Goal: Task Accomplishment & Management: Manage account settings

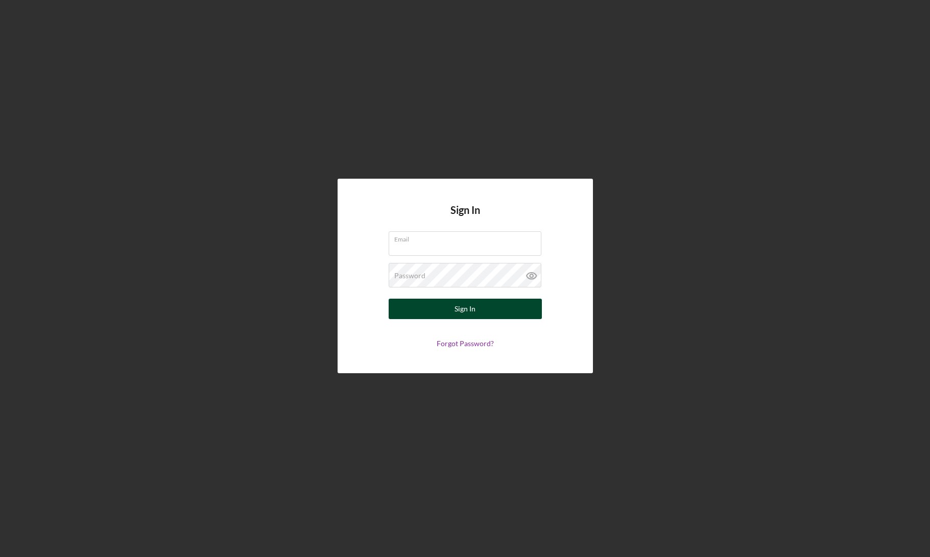
type input "[EMAIL_ADDRESS][DOMAIN_NAME]"
click at [470, 315] on div "Sign In" at bounding box center [464, 309] width 21 height 20
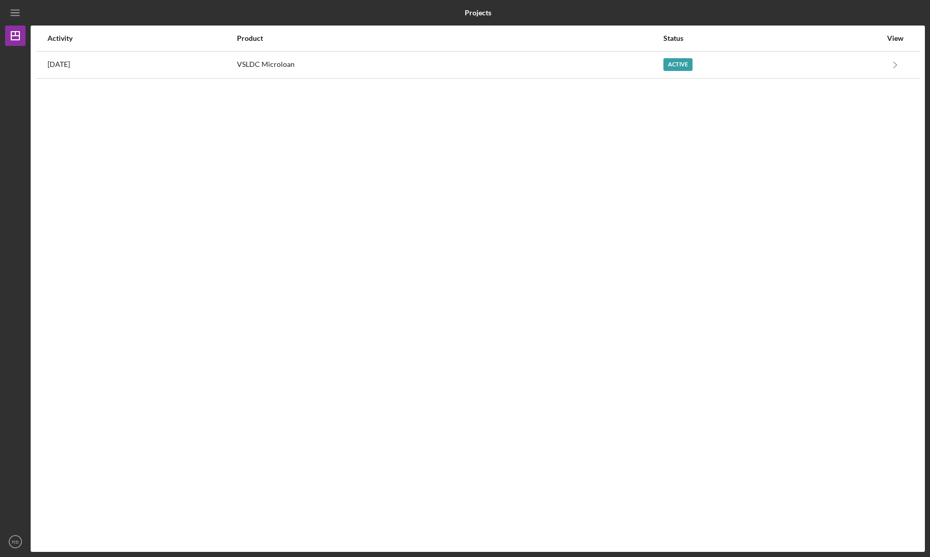
click at [707, 79] on div "Activity Product Status View [DATE] VSLDC Microloan Active Icon/Navigate VSLDC …" at bounding box center [478, 289] width 894 height 526
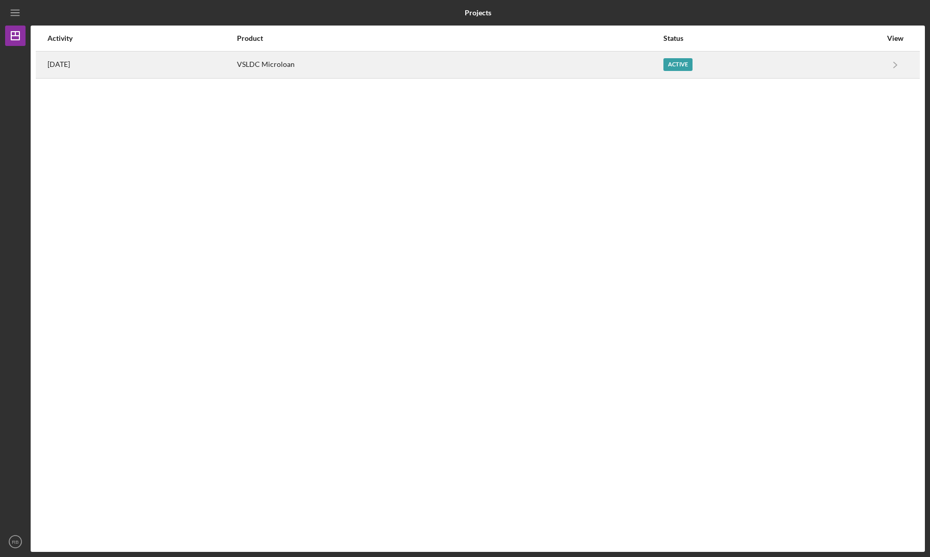
click at [707, 73] on div "Active" at bounding box center [772, 65] width 218 height 26
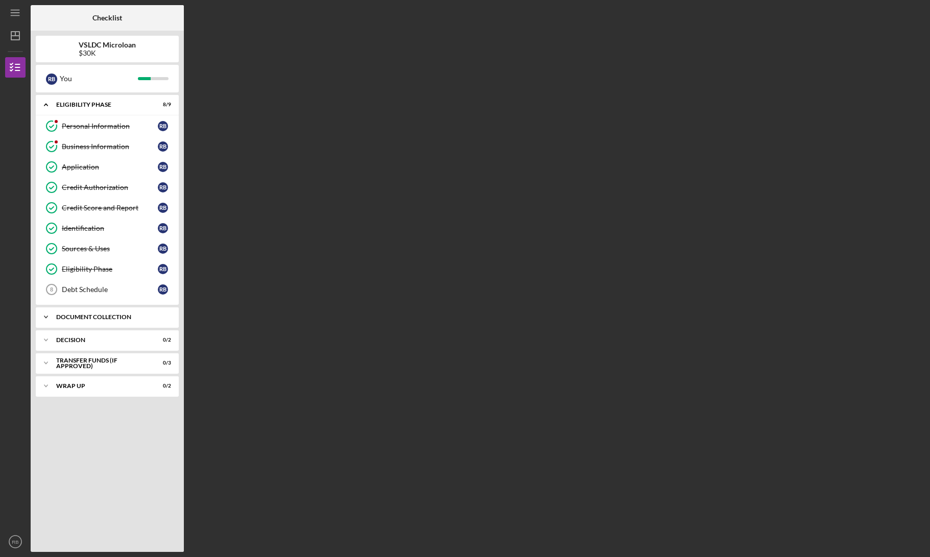
click at [68, 313] on div "Icon/Expander Document Collection 4 / 13" at bounding box center [107, 317] width 143 height 20
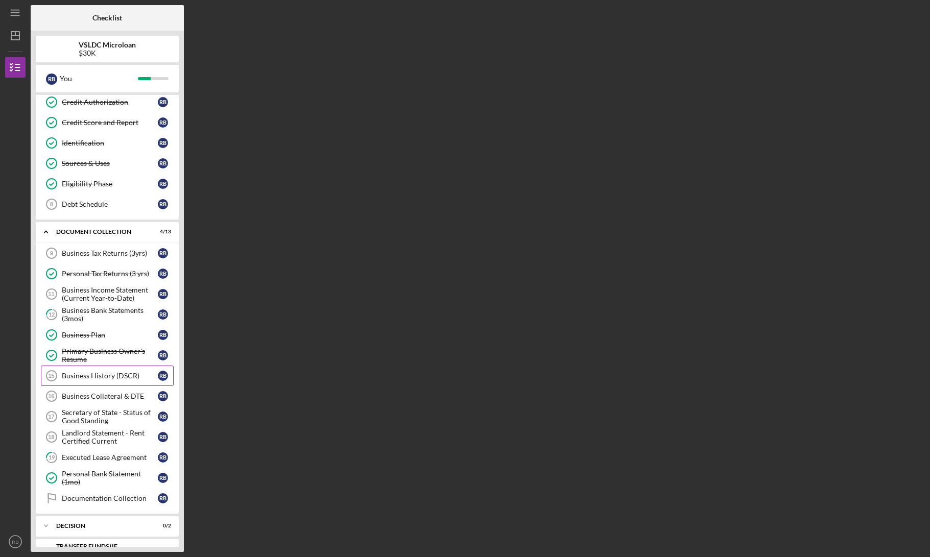
scroll to position [103, 0]
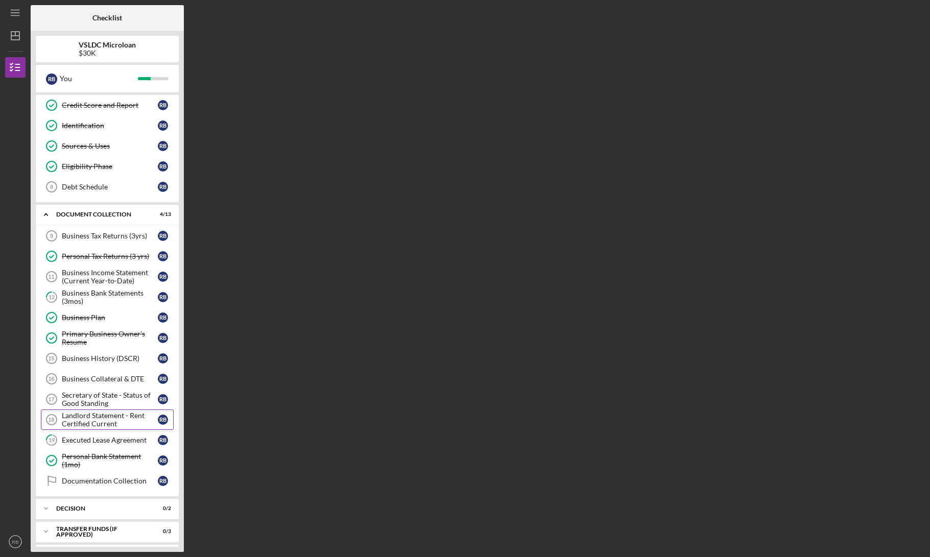
click at [116, 418] on div "Landlord Statement - Rent Certified Current" at bounding box center [110, 419] width 96 height 16
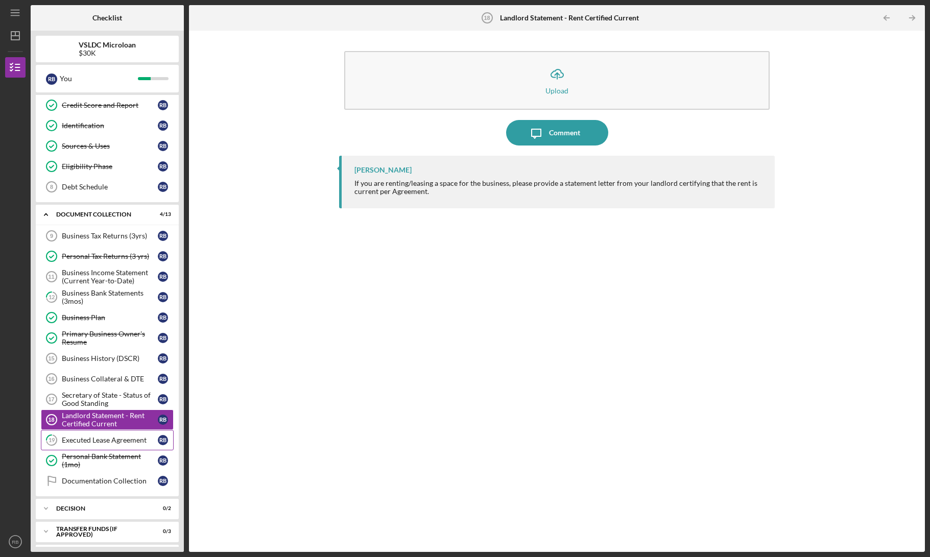
click at [93, 439] on div "Executed Lease Agreement" at bounding box center [110, 440] width 96 height 8
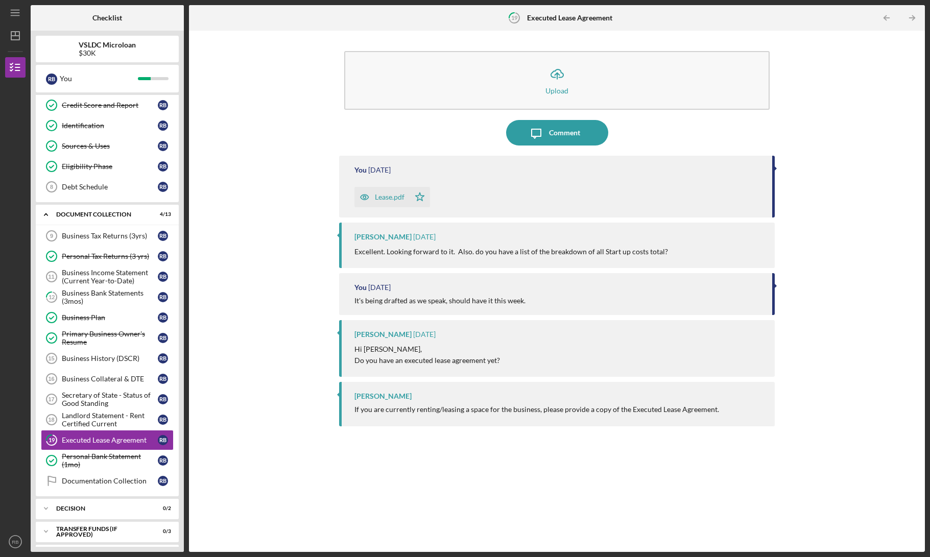
click at [550, 250] on p "Excellent. Looking forward to it. Also. do you have a list of the breakdown of …" at bounding box center [510, 251] width 313 height 11
click at [549, 132] on div "Comment" at bounding box center [564, 133] width 31 height 26
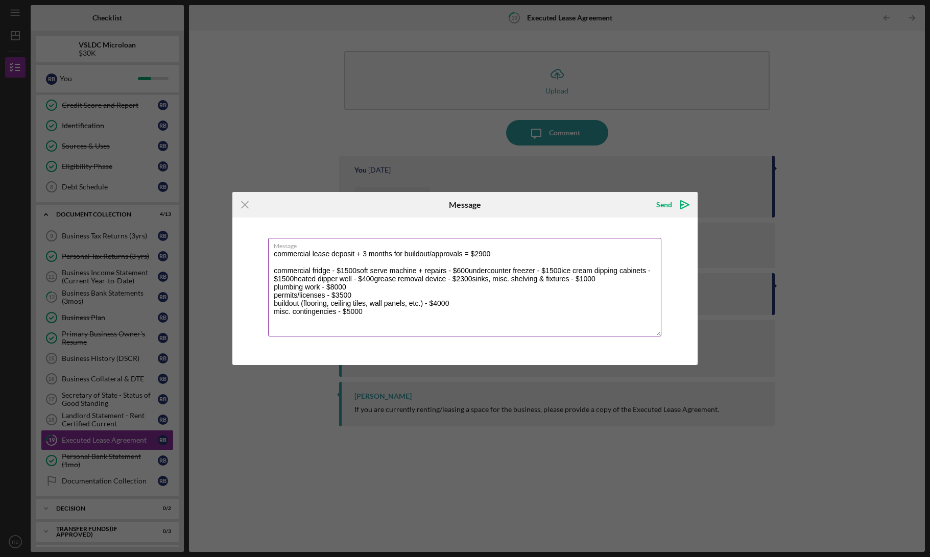
click at [359, 273] on textarea "commercial lease deposit + 3 months for buildout/approvals = $2900 commercial f…" at bounding box center [464, 287] width 393 height 99
click at [354, 272] on textarea "commercial lease deposit + 3 months for buildout/approvals = $2900 commercial f…" at bounding box center [464, 287] width 393 height 99
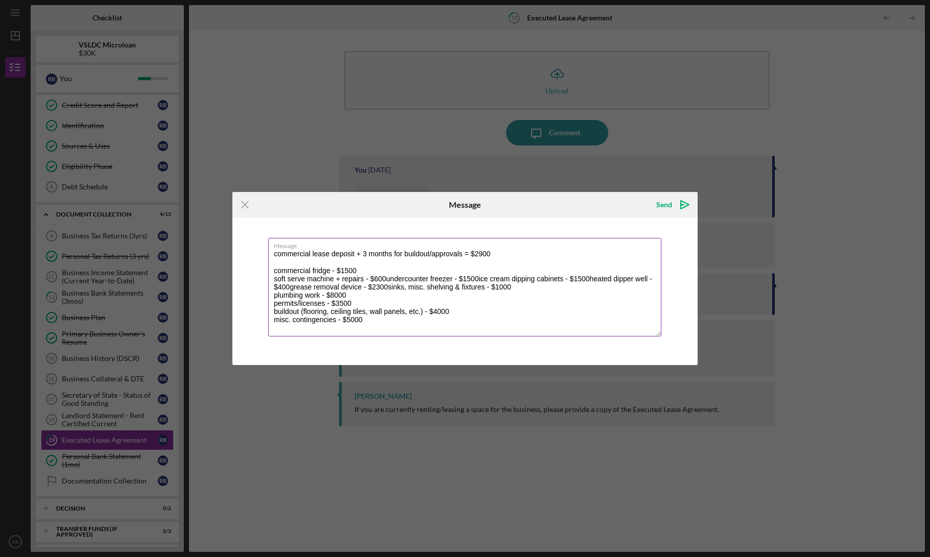
click at [388, 280] on textarea "commercial lease deposit + 3 months for buildout/approvals = $2900 commercial f…" at bounding box center [464, 287] width 393 height 99
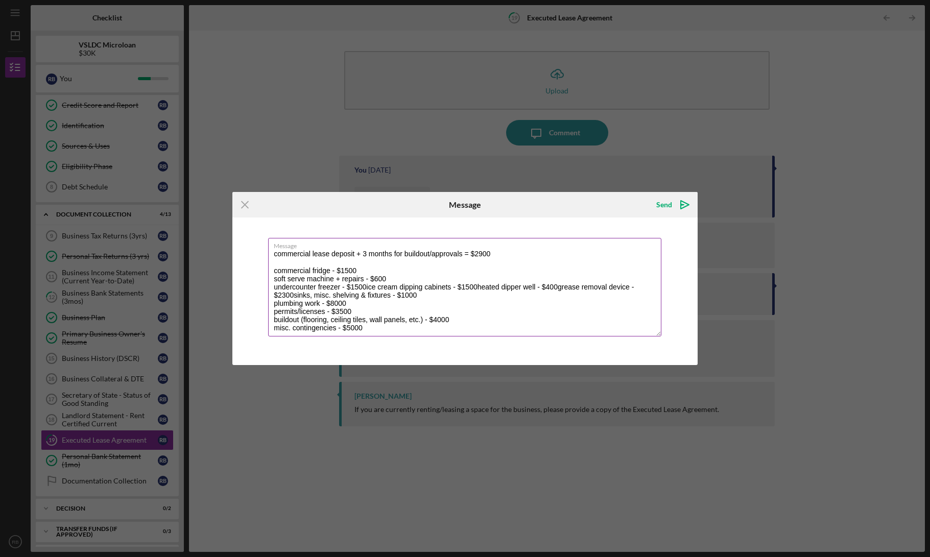
click at [373, 289] on textarea "commercial lease deposit + 3 months for buildout/approvals = $2900 commercial f…" at bounding box center [464, 287] width 393 height 99
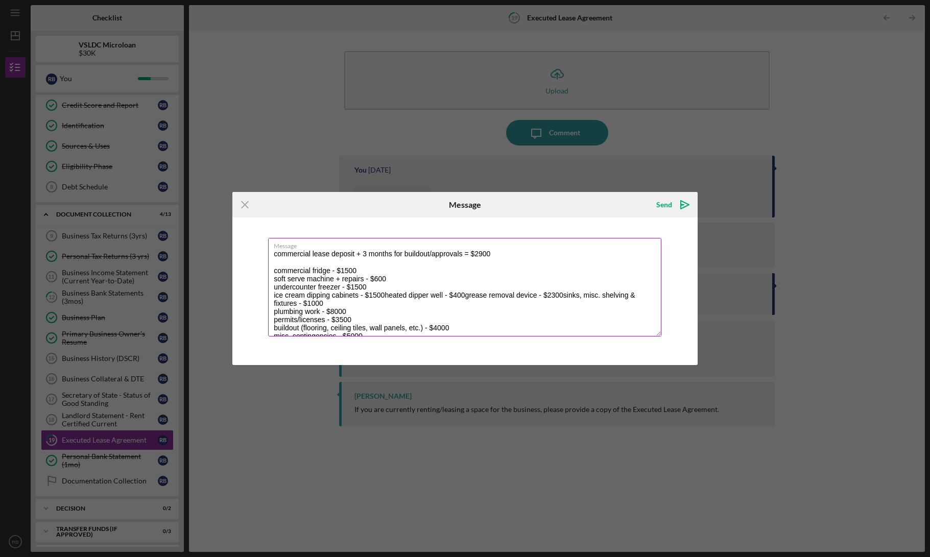
click at [388, 296] on textarea "commercial lease deposit + 3 months for buildout/approvals = $2900 commercial f…" at bounding box center [464, 287] width 393 height 99
click at [356, 304] on textarea "commercial lease deposit + 3 months for buildout/approvals = $2900 commercial f…" at bounding box center [464, 287] width 393 height 99
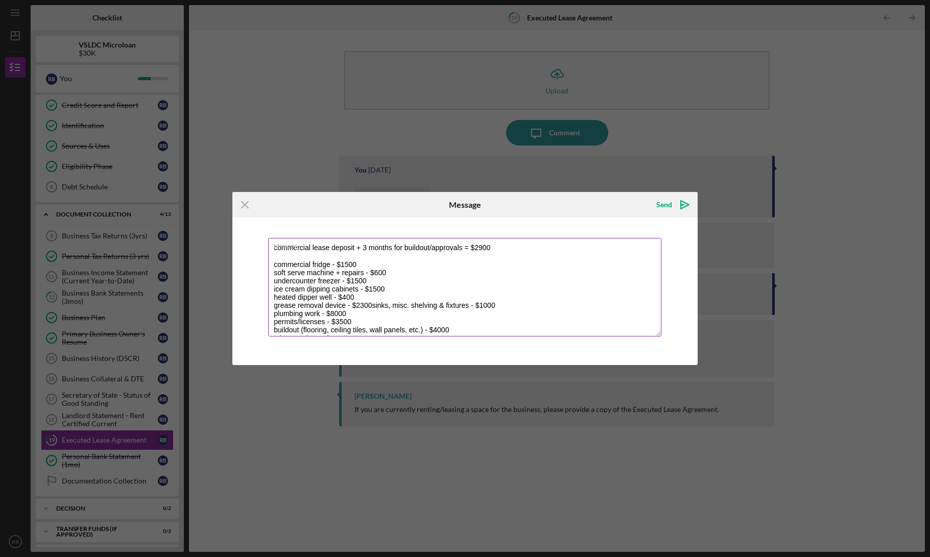
scroll to position [14, 0]
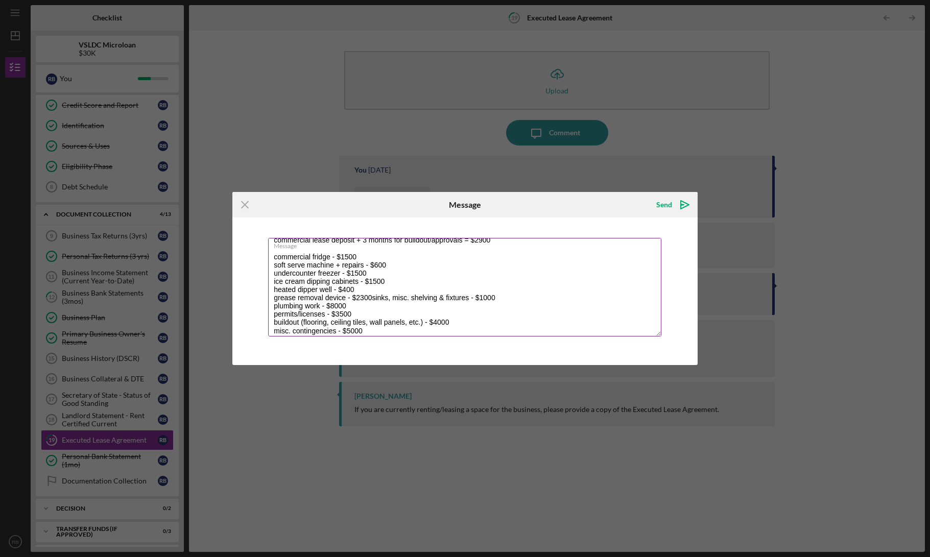
click at [375, 300] on textarea "commercial lease deposit + 3 months for buildout/approvals = $2900 commercial f…" at bounding box center [464, 287] width 393 height 99
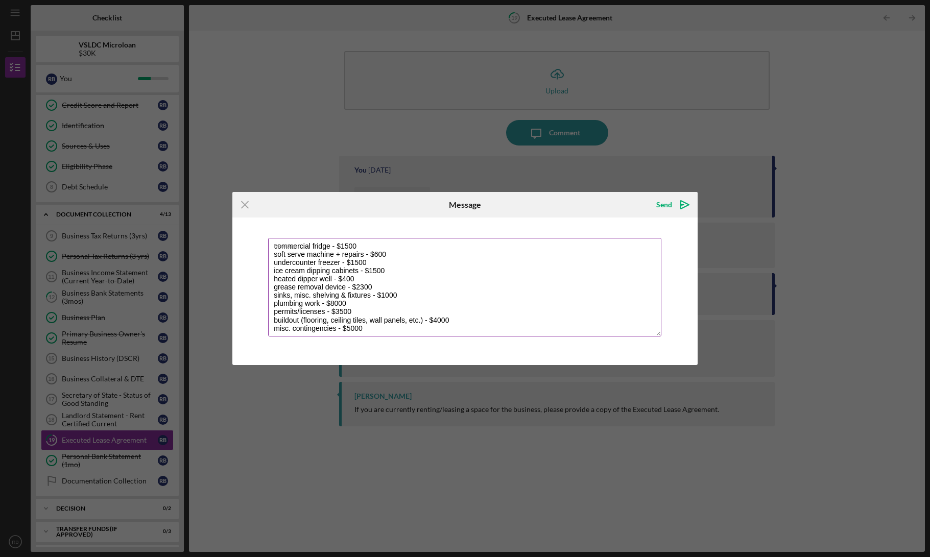
click at [474, 316] on textarea "commercial lease deposit + 3 months for buildout/approvals = $2900 commercial f…" at bounding box center [464, 287] width 393 height 99
click at [280, 249] on label "Message" at bounding box center [467, 243] width 387 height 11
click at [280, 249] on textarea "commercial lease deposit + 3 months for buildout/approvals = $2900 commercial f…" at bounding box center [464, 287] width 393 height 99
click at [281, 251] on textarea "commercial lease deposit + 3 months for buildout/approvals = $2900 commercial f…" at bounding box center [464, 287] width 393 height 99
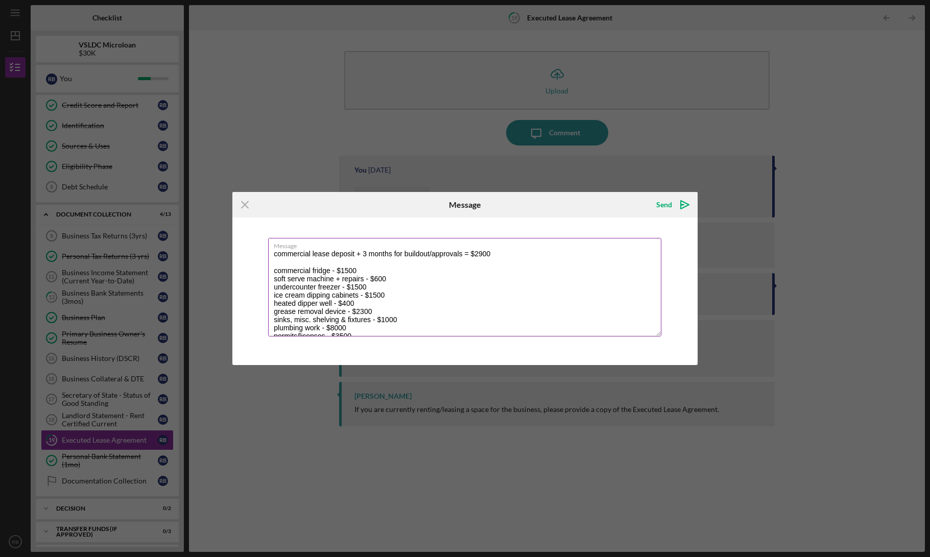
click at [277, 251] on textarea "commercial lease deposit + 3 months for buildout/approvals = $2900 commercial f…" at bounding box center [464, 287] width 393 height 99
type textarea "this is basically how we have everything budgeted right now: commercial lease d…"
click at [672, 205] on icon "Icon/icon-invite-send" at bounding box center [685, 205] width 26 height 26
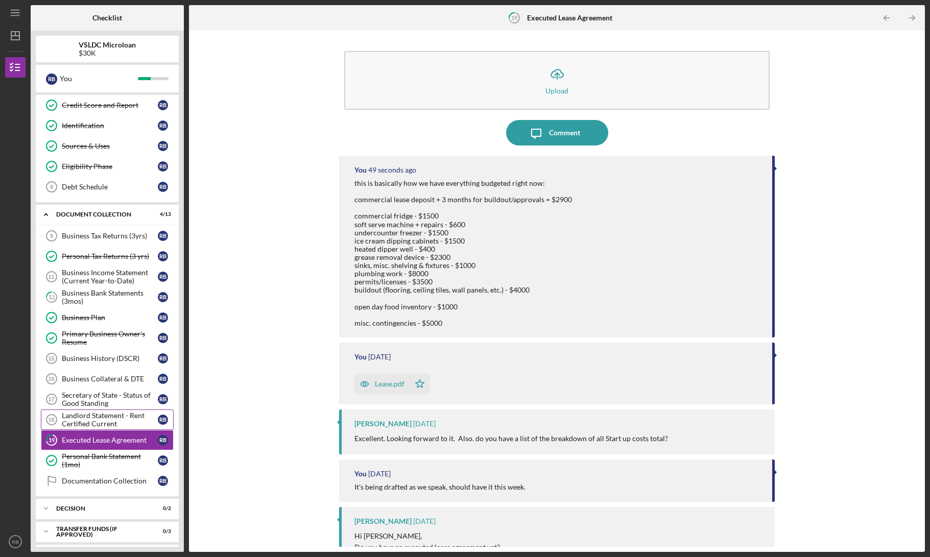
click at [112, 424] on div "Landlord Statement - Rent Certified Current" at bounding box center [110, 419] width 96 height 16
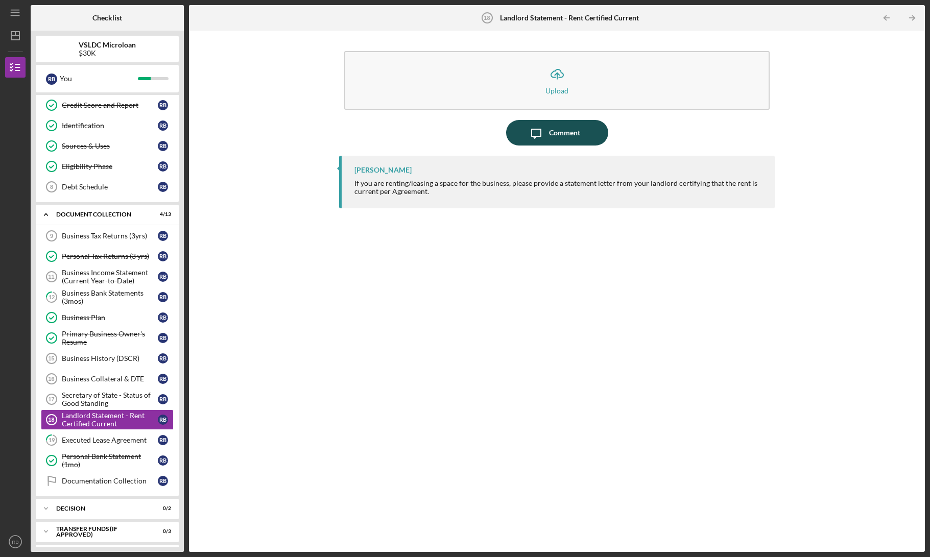
click at [568, 139] on div "Comment" at bounding box center [564, 133] width 31 height 26
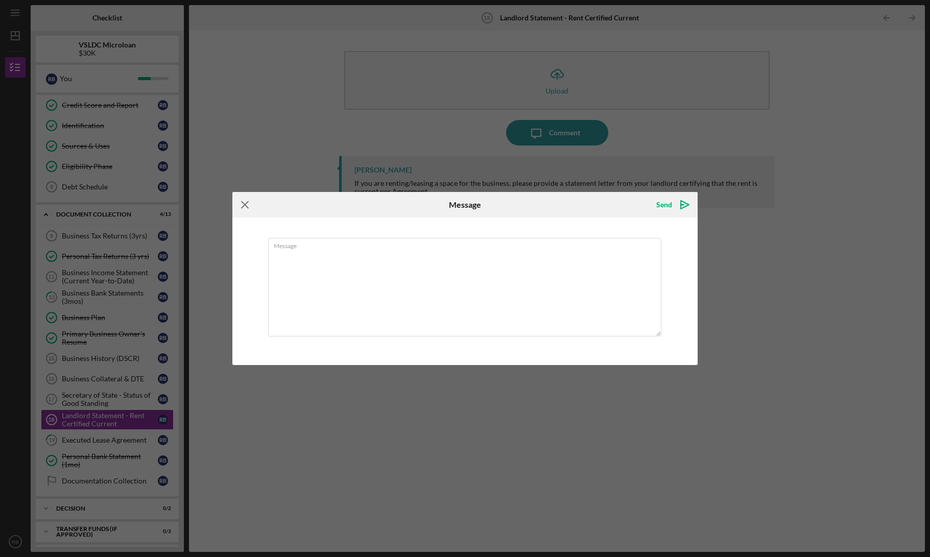
click at [250, 204] on icon "Icon/Menu Close" at bounding box center [245, 205] width 26 height 26
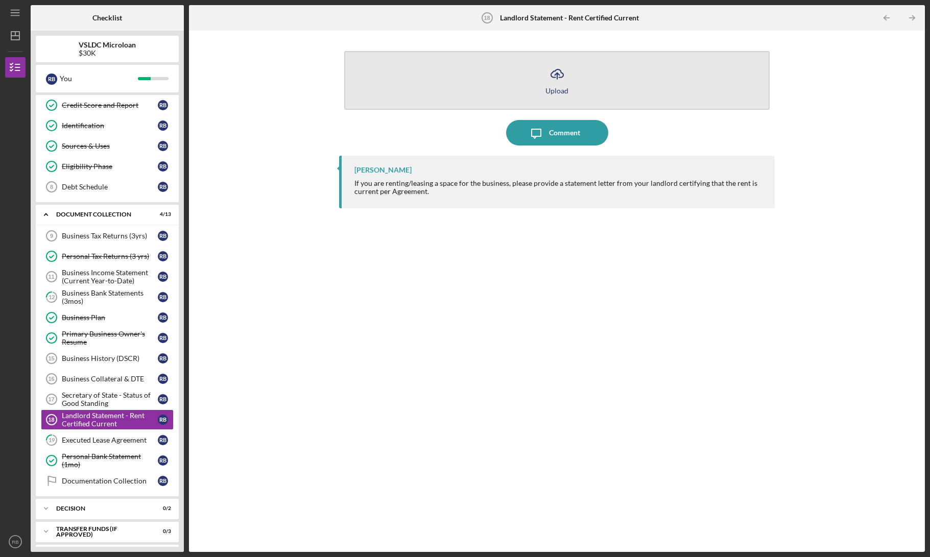
click at [570, 76] on button "Icon/Upload Upload" at bounding box center [556, 80] width 425 height 59
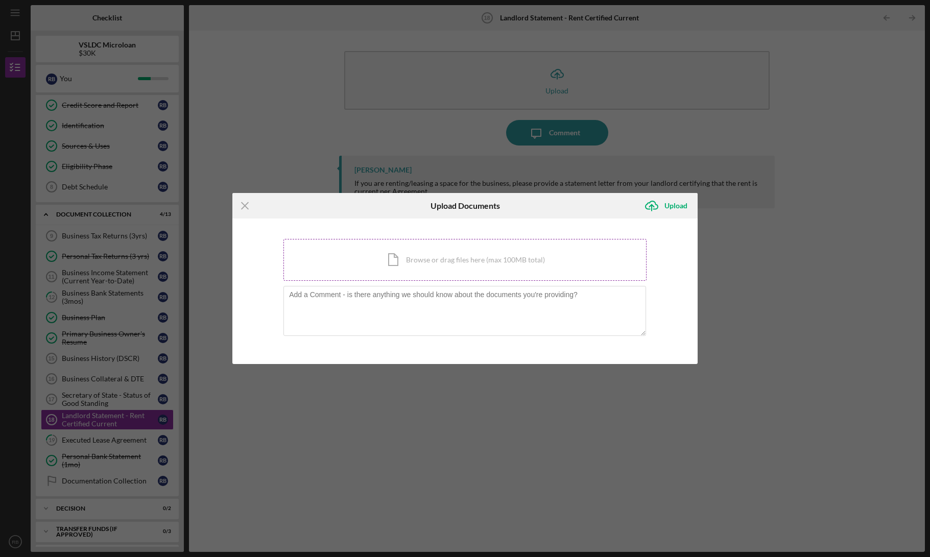
click at [489, 254] on div "Icon/Document Browse or drag files here (max 100MB total) Tap to choose files o…" at bounding box center [464, 260] width 363 height 42
drag, startPoint x: 472, startPoint y: 310, endPoint x: 448, endPoint y: 265, distance: 51.1
click at [471, 309] on textarea at bounding box center [464, 311] width 362 height 50
click at [446, 261] on div "Icon/Document Browse or drag files here (max 100MB total) Tap to choose files o…" at bounding box center [464, 260] width 363 height 42
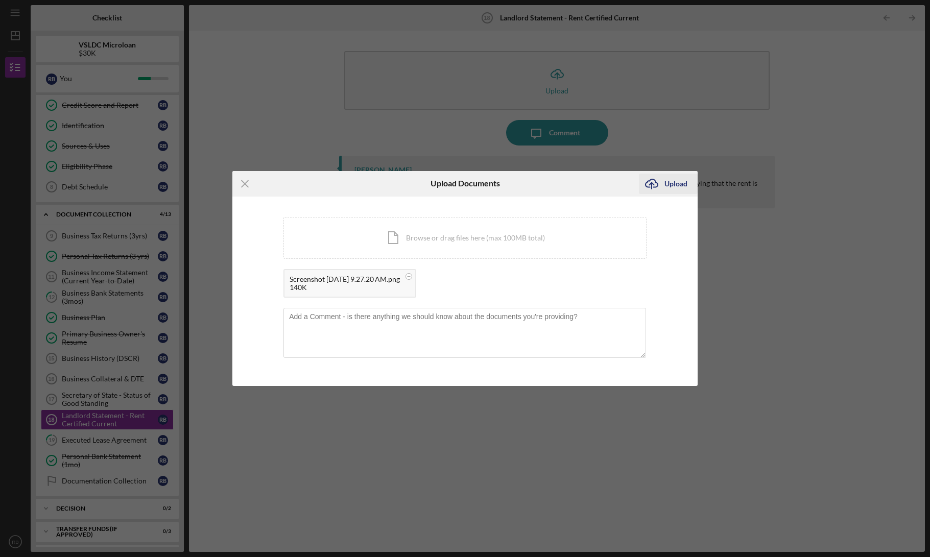
click at [678, 187] on div "Upload" at bounding box center [675, 184] width 23 height 20
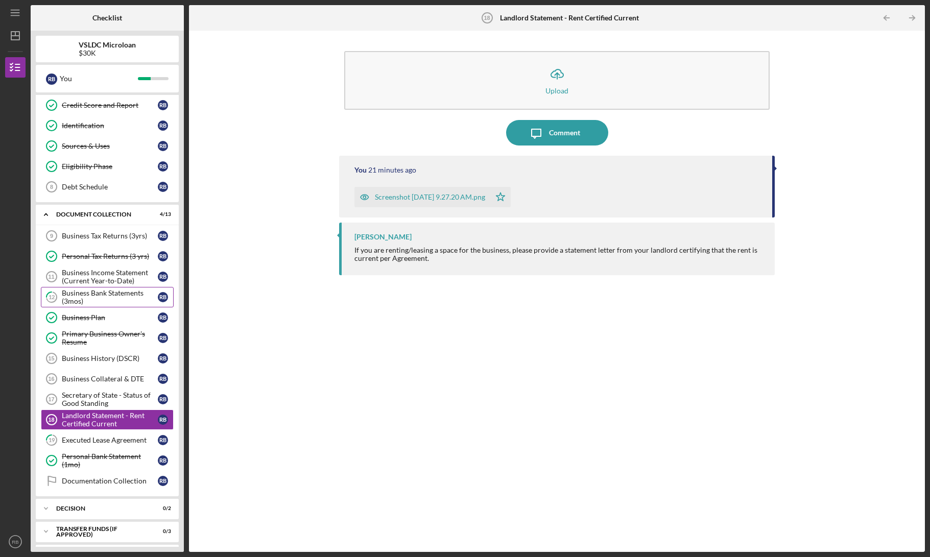
scroll to position [101, 0]
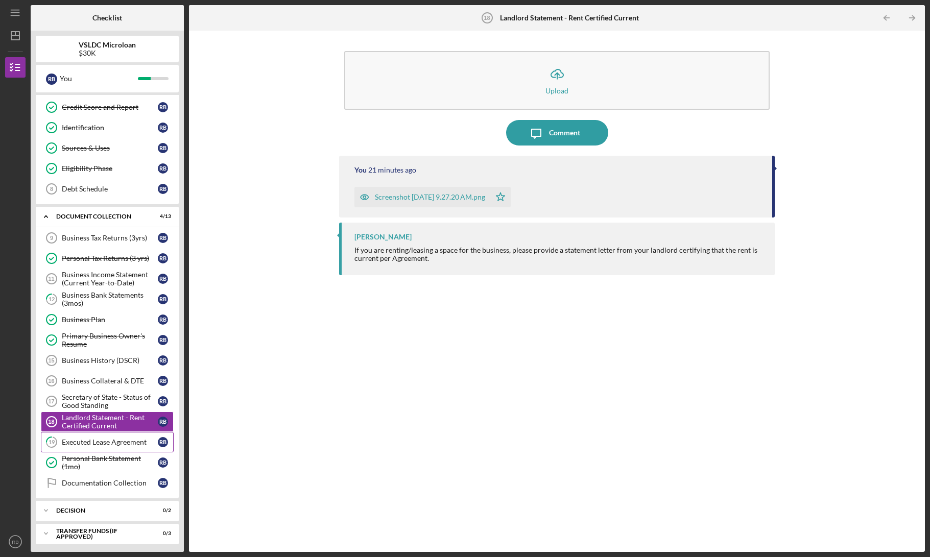
click at [107, 447] on link "19 Executed Lease Agreement R B" at bounding box center [107, 442] width 133 height 20
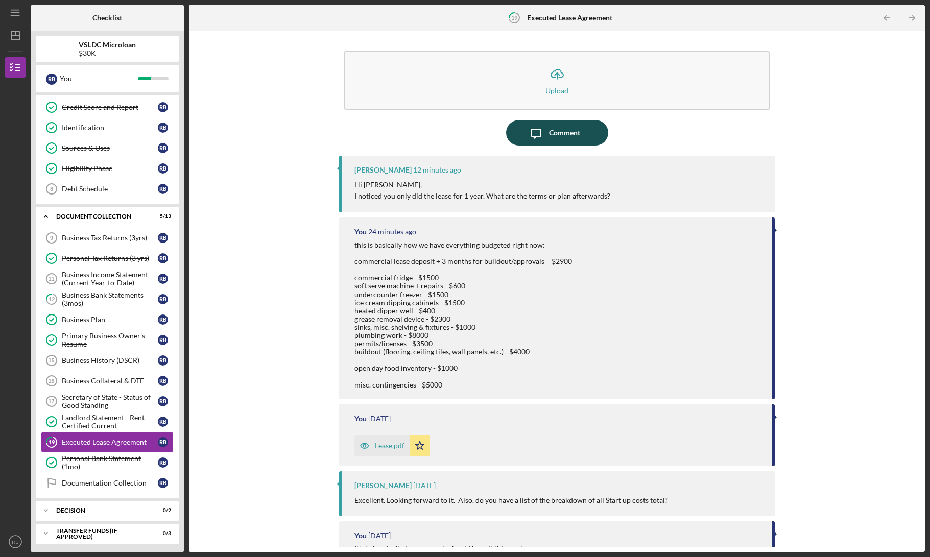
click at [559, 138] on div "Comment" at bounding box center [564, 133] width 31 height 26
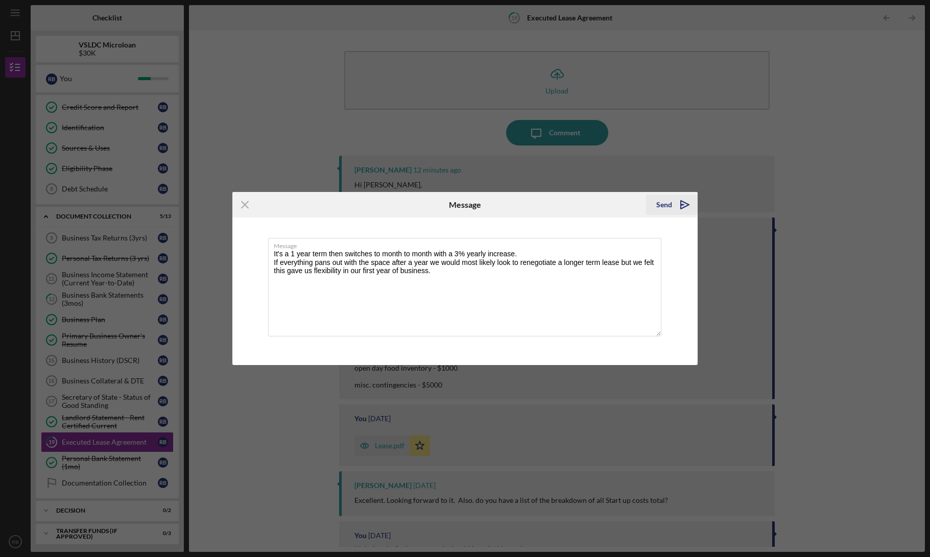
type textarea "It's a 1 year term then switches to month to month with a 3% yearly increase. I…"
click at [670, 207] on div "Send" at bounding box center [664, 204] width 16 height 20
